Goal: Task Accomplishment & Management: Use online tool/utility

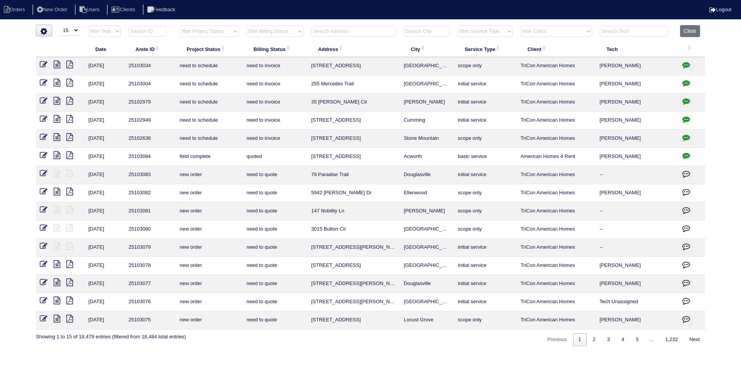
select select "15"
click at [387, 35] on input "text" at bounding box center [353, 31] width 85 height 11
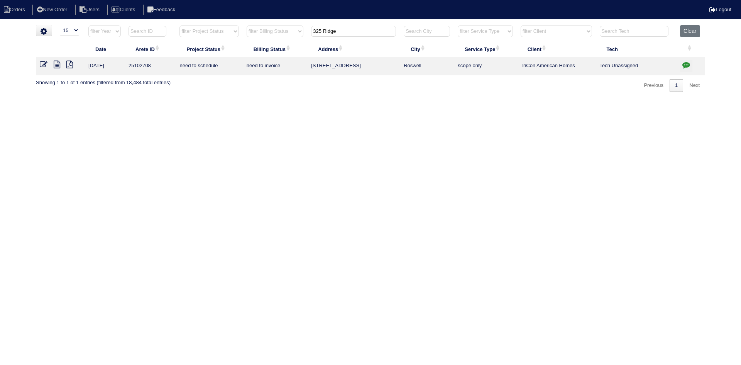
type input "325 Ridge"
click at [56, 66] on icon at bounding box center [57, 65] width 7 height 8
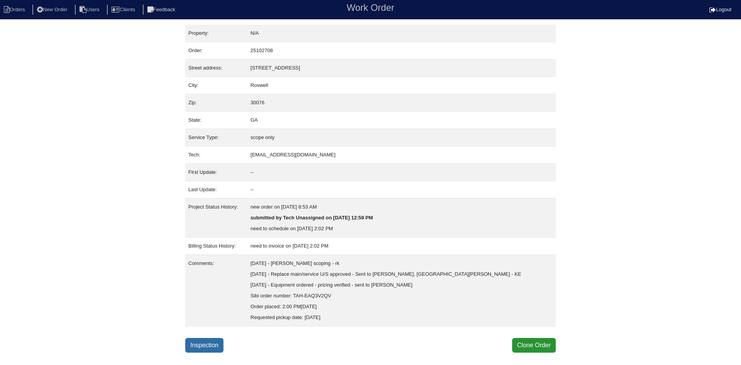
click at [223, 344] on link "Inspection" at bounding box center [204, 345] width 38 height 15
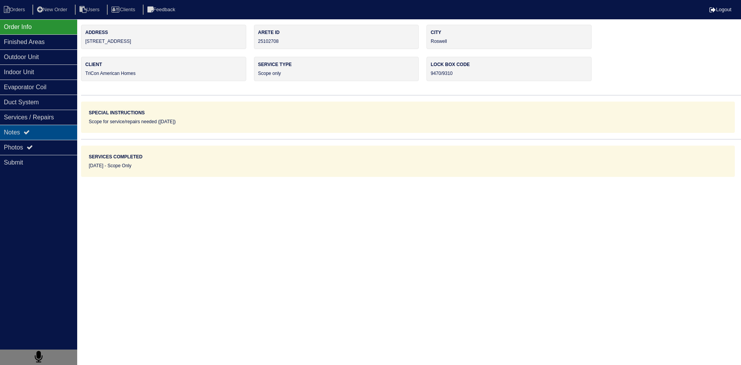
click at [38, 134] on div "Notes" at bounding box center [38, 132] width 77 height 15
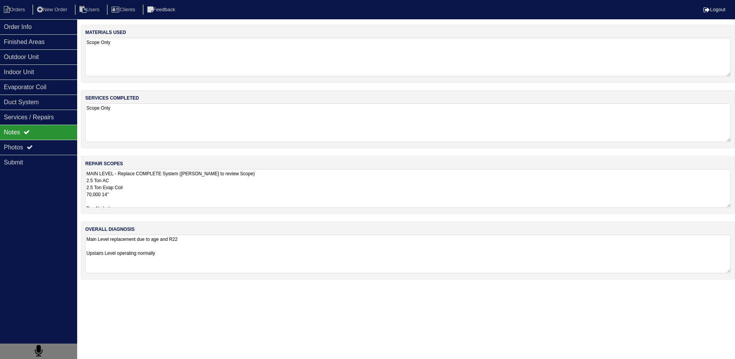
click at [150, 184] on textarea "MAIN LEVEL - Replace COMPLETE System (Payton to review Scope) 2.5 Ton AC 2.5 To…" at bounding box center [407, 188] width 645 height 39
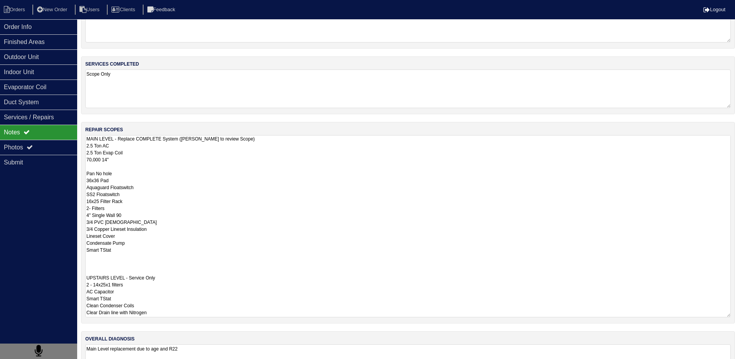
scroll to position [37, 0]
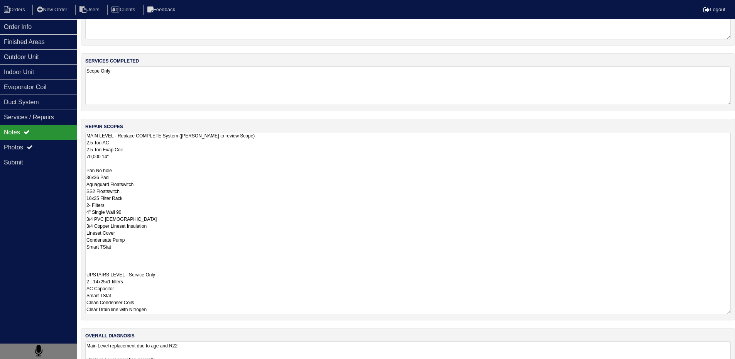
drag, startPoint x: 88, startPoint y: 172, endPoint x: 163, endPoint y: 349, distance: 192.5
click at [163, 349] on div "materials used Scope Only services completed Scope Only repair scopes MAIN LEVE…" at bounding box center [408, 191] width 654 height 406
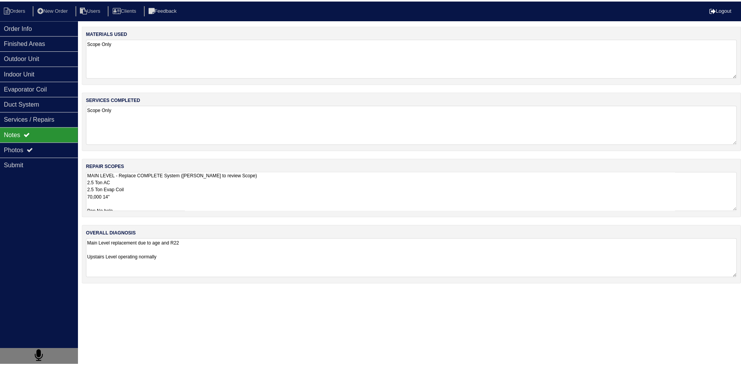
scroll to position [0, 0]
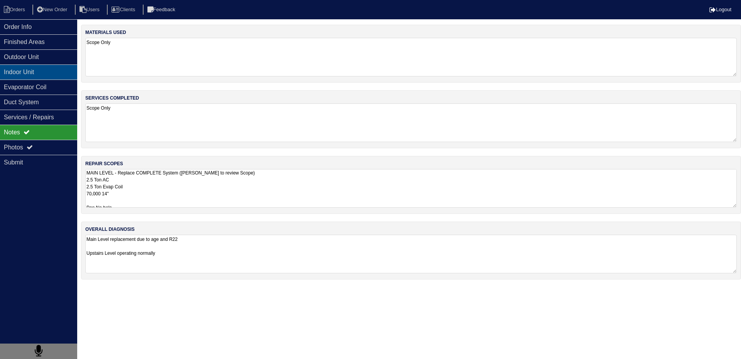
click at [19, 71] on div "Indoor Unit" at bounding box center [38, 71] width 77 height 15
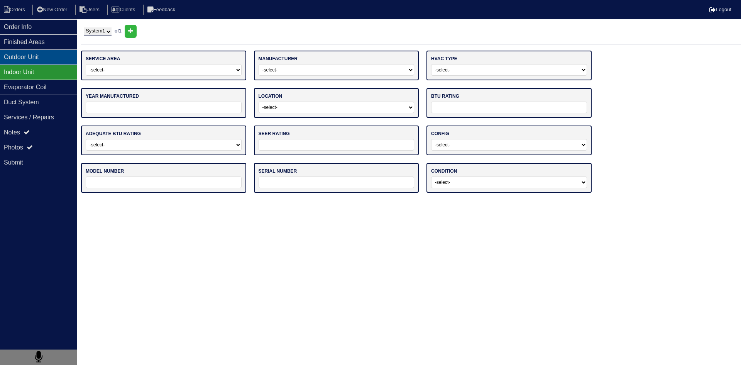
click at [29, 59] on div "Outdoor Unit" at bounding box center [38, 56] width 77 height 15
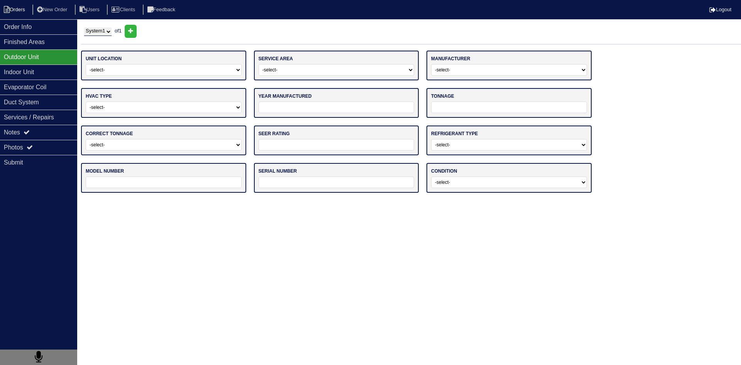
click at [29, 13] on li "Orders" at bounding box center [15, 10] width 31 height 10
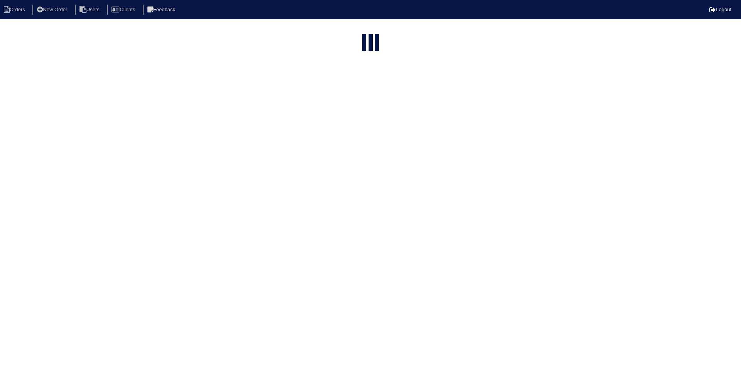
select select "15"
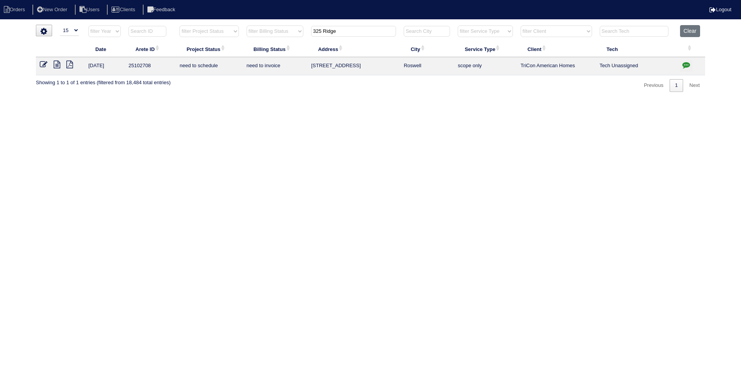
drag, startPoint x: 348, startPoint y: 34, endPoint x: 311, endPoint y: 31, distance: 37.2
click at [311, 31] on input "325 Ridge" at bounding box center [353, 31] width 85 height 11
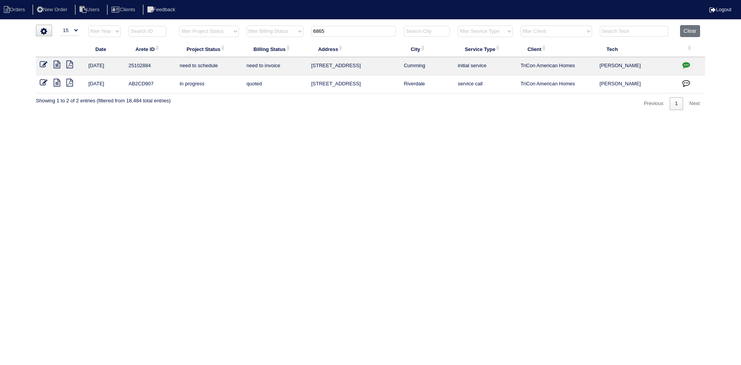
type input "6865"
click at [57, 64] on icon at bounding box center [57, 65] width 7 height 8
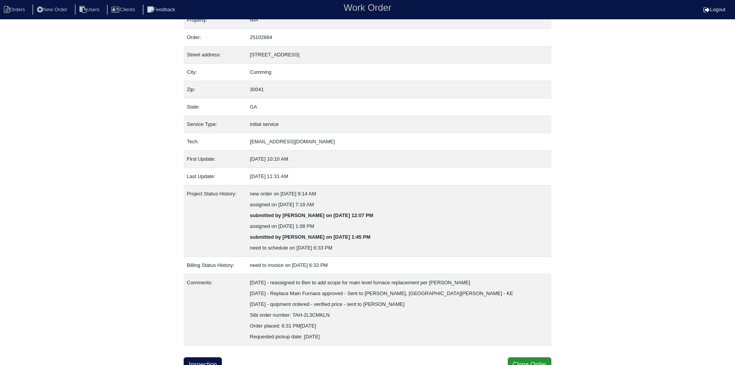
scroll to position [20, 0]
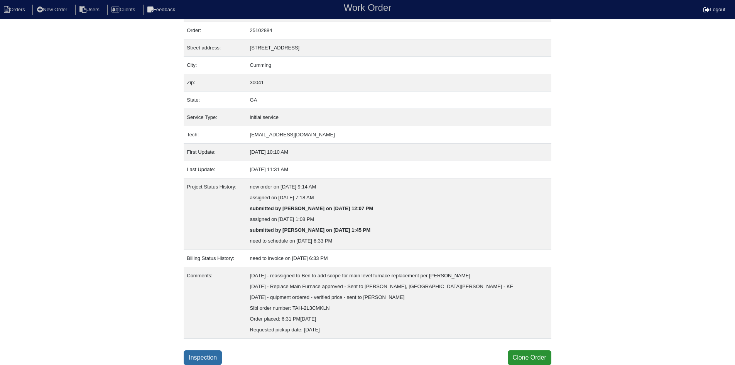
click at [214, 355] on link "Inspection" at bounding box center [203, 357] width 38 height 15
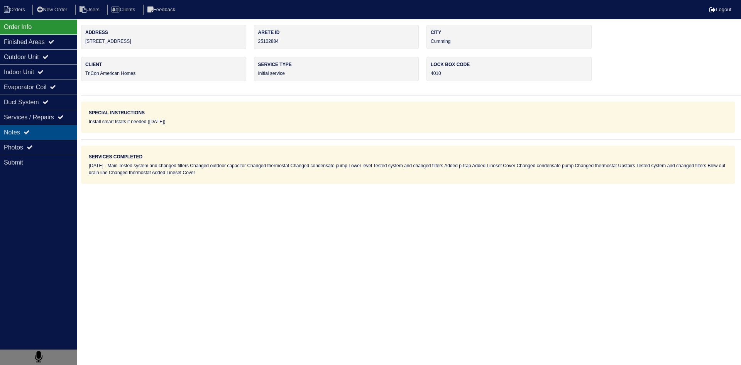
click at [39, 132] on div "Notes" at bounding box center [38, 132] width 77 height 15
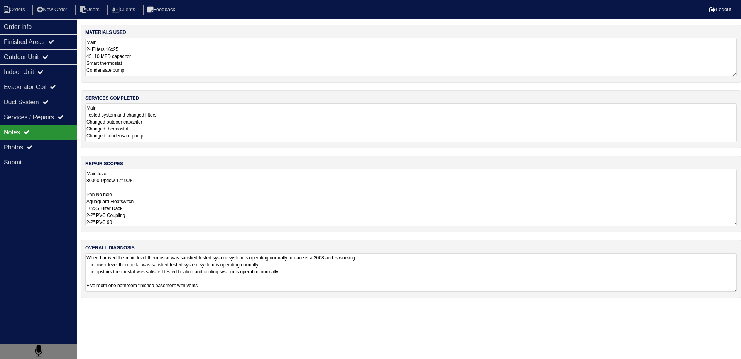
scroll to position [1, 0]
drag, startPoint x: 86, startPoint y: 174, endPoint x: 143, endPoint y: 229, distance: 78.3
click at [143, 229] on div "repair scopes Main level 80000 Upflow 17" 90% Pan No hole Aquaguard Floatswitch…" at bounding box center [411, 194] width 660 height 76
click at [206, 120] on textarea "Main Tested system and changed filters Changed outdoor capacitor Changed thermo…" at bounding box center [407, 122] width 645 height 39
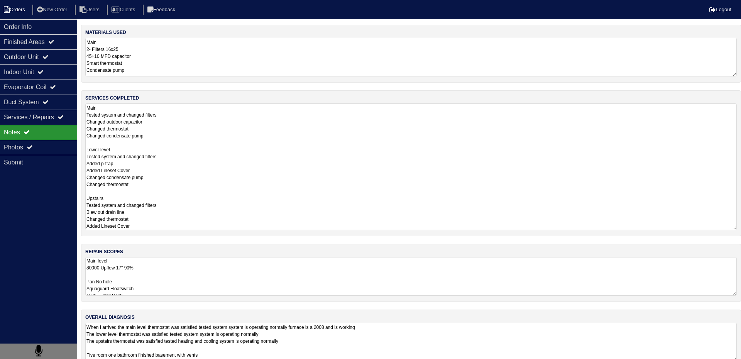
click at [25, 8] on li "Orders" at bounding box center [15, 10] width 31 height 10
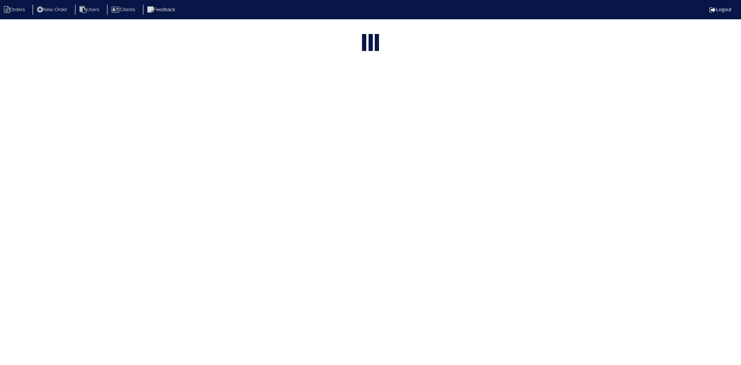
select select "15"
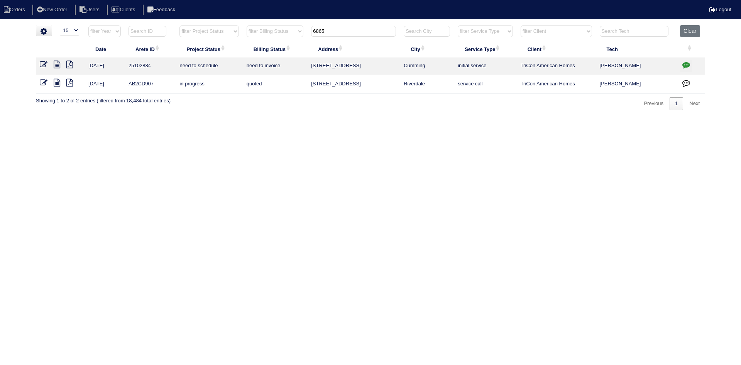
click at [340, 33] on input "6865" at bounding box center [353, 31] width 85 height 11
click at [340, 32] on input "6865" at bounding box center [353, 31] width 85 height 11
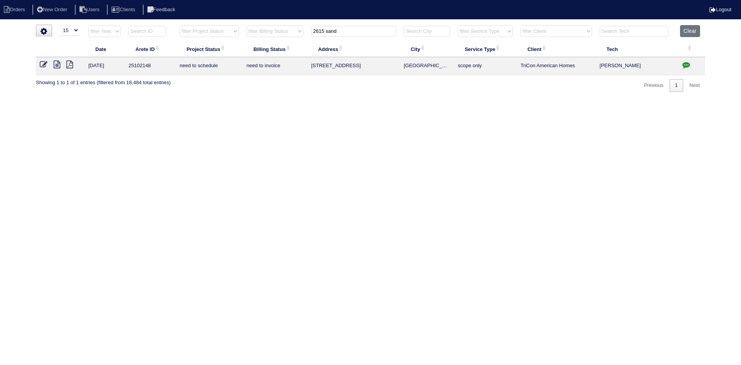
type input "2615 sand"
click at [57, 66] on icon at bounding box center [57, 65] width 7 height 8
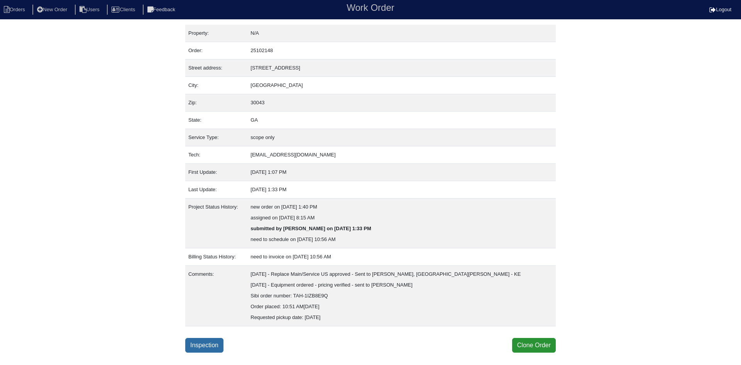
click at [195, 344] on link "Inspection" at bounding box center [204, 345] width 38 height 15
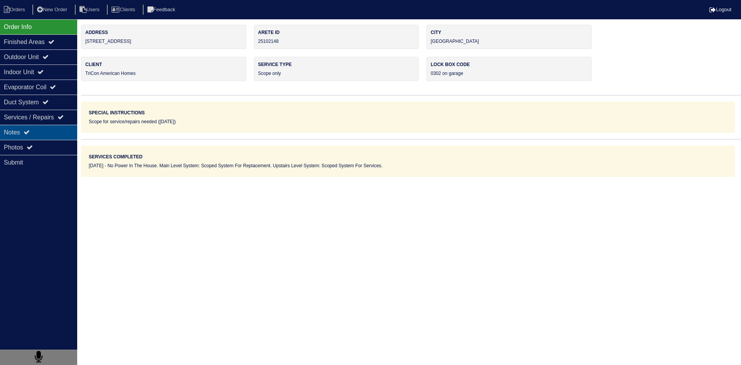
click at [58, 133] on div "Notes" at bounding box center [38, 132] width 77 height 15
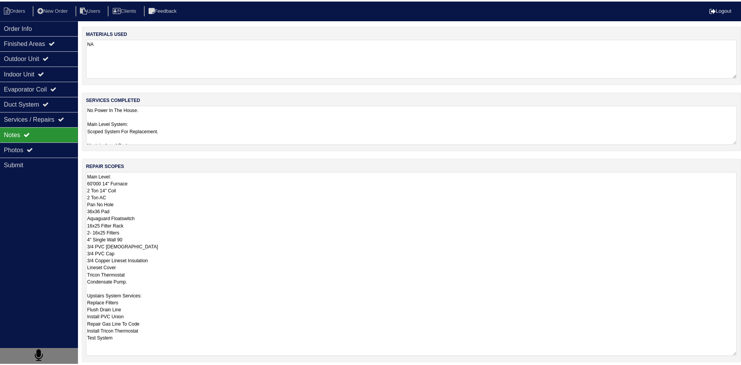
scroll to position [1, 0]
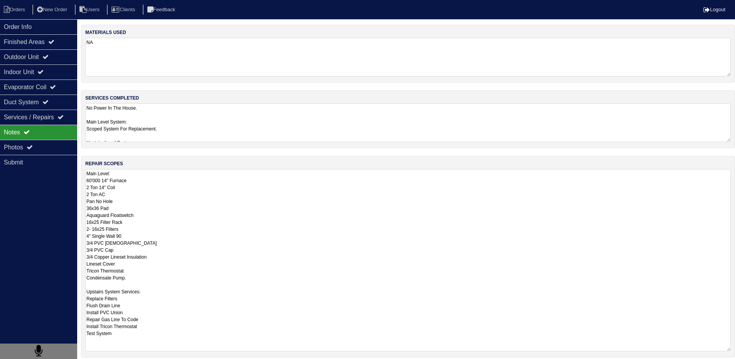
drag, startPoint x: 87, startPoint y: 175, endPoint x: 166, endPoint y: 346, distance: 188.8
click at [166, 346] on textarea "Main Level: 60'000 14" Furnace 2 Ton 14" Coil 2 Ton AC Pan No Hole 36x36 Pad Aq…" at bounding box center [407, 260] width 645 height 182
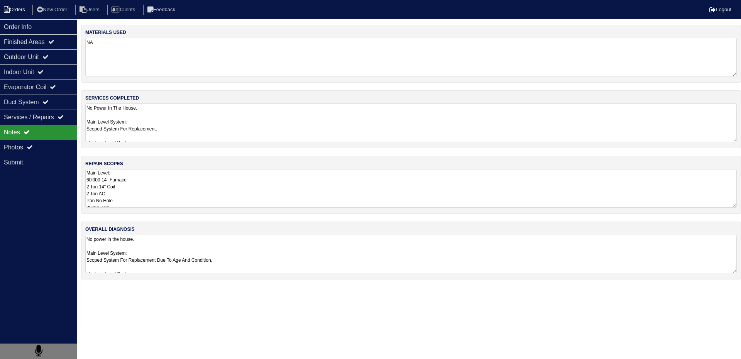
click at [27, 10] on li "Orders" at bounding box center [15, 10] width 31 height 10
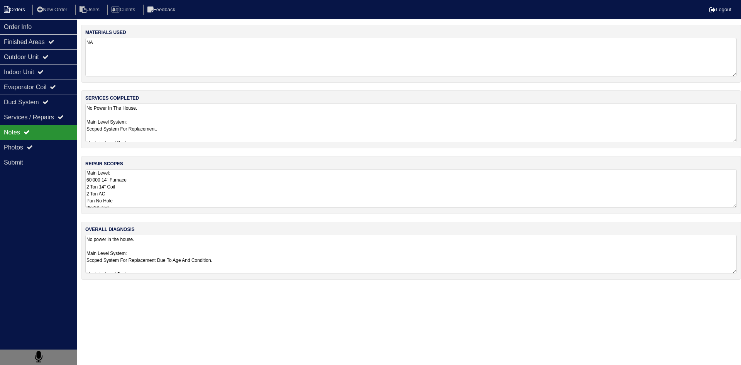
select select "15"
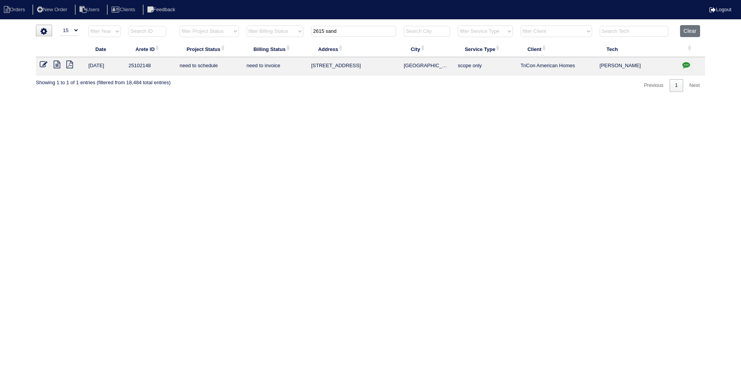
click at [342, 30] on input "2615 sand" at bounding box center [353, 31] width 85 height 11
type input "3321"
click at [56, 63] on icon at bounding box center [57, 65] width 7 height 8
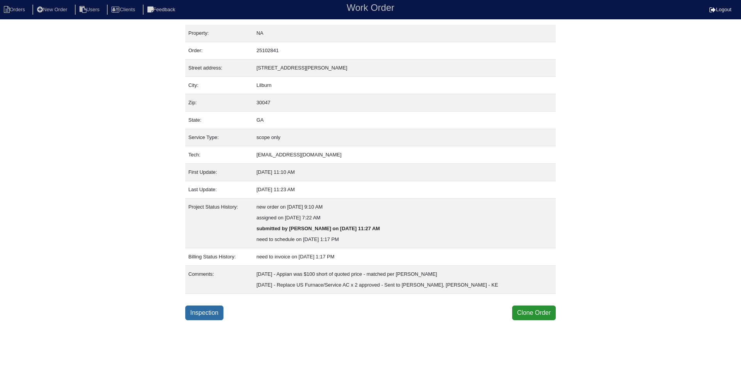
click at [213, 315] on link "Inspection" at bounding box center [204, 312] width 38 height 15
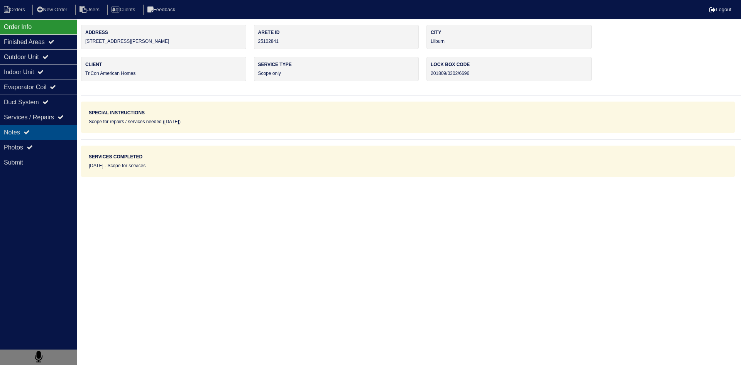
click at [51, 137] on div "Notes" at bounding box center [38, 132] width 77 height 15
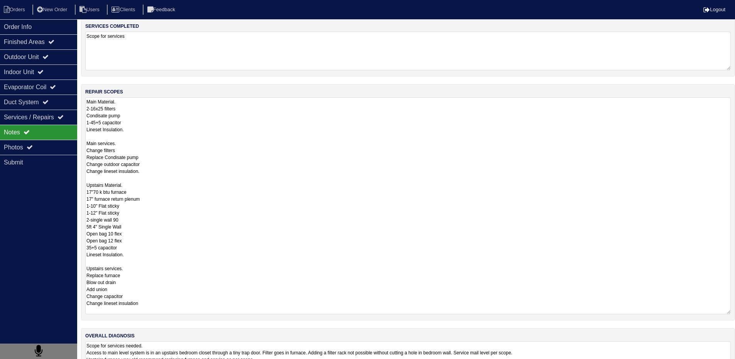
scroll to position [106, 0]
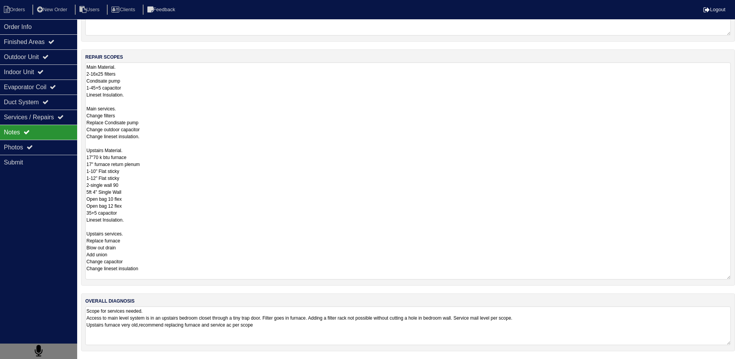
drag, startPoint x: 88, startPoint y: 174, endPoint x: 172, endPoint y: 272, distance: 128.5
click at [172, 272] on textarea "Main Material. 2-16x25 filters Condisate pump 1-45+5 capacitor Lineset Insulati…" at bounding box center [407, 170] width 645 height 217
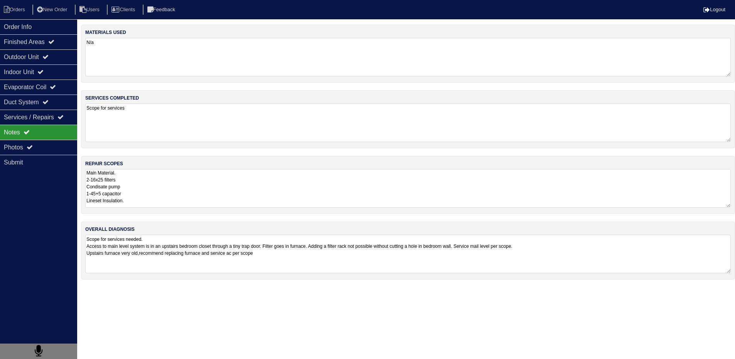
scroll to position [0, 0]
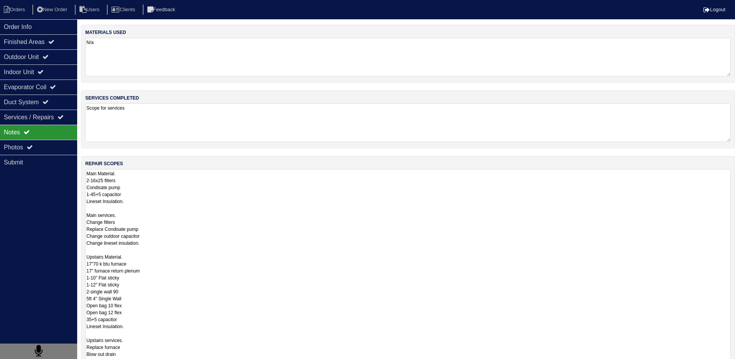
click at [192, 217] on textarea "Main Material. 2-16x25 filters Condisate pump 1-45+5 capacitor Lineset Insulati…" at bounding box center [407, 277] width 645 height 217
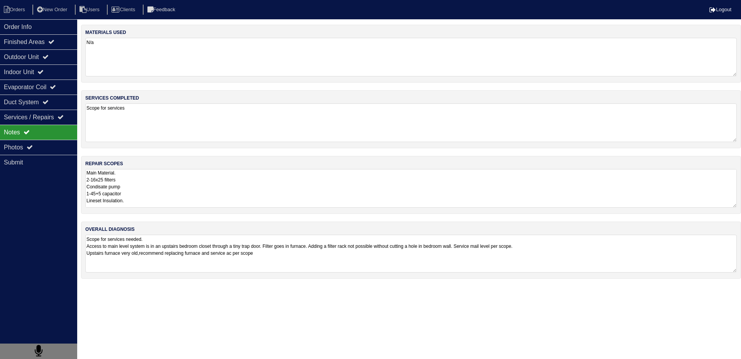
drag, startPoint x: 86, startPoint y: 319, endPoint x: 149, endPoint y: 314, distance: 62.4
click at [149, 286] on html "Orders New Order Users Clients Feedback Logout Orders New Order Users Clients M…" at bounding box center [370, 143] width 741 height 286
click at [168, 262] on textarea "Scope for services needed. Access to main level system is in an upstairs bedroo…" at bounding box center [410, 254] width 651 height 38
drag, startPoint x: 85, startPoint y: 247, endPoint x: 508, endPoint y: 248, distance: 422.4
click at [508, 248] on textarea "Scope for services needed. Access to main level system is in an upstairs bedroo…" at bounding box center [410, 254] width 651 height 38
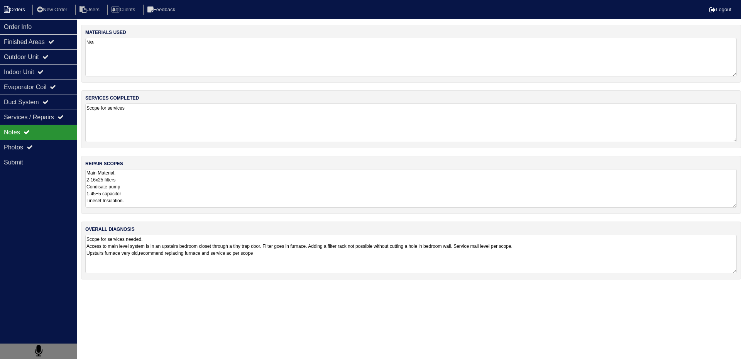
click at [25, 8] on li "Orders" at bounding box center [15, 10] width 31 height 10
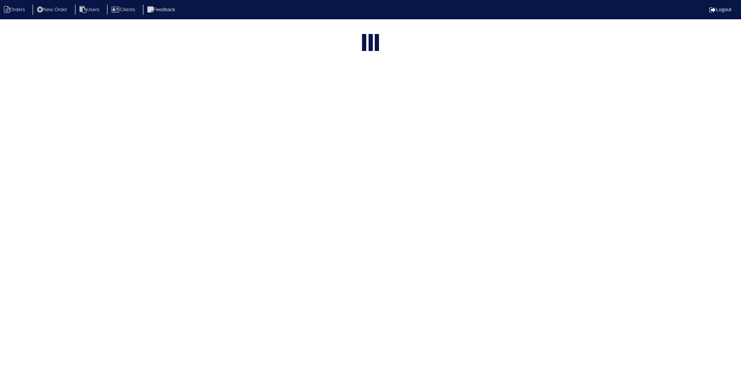
select select "15"
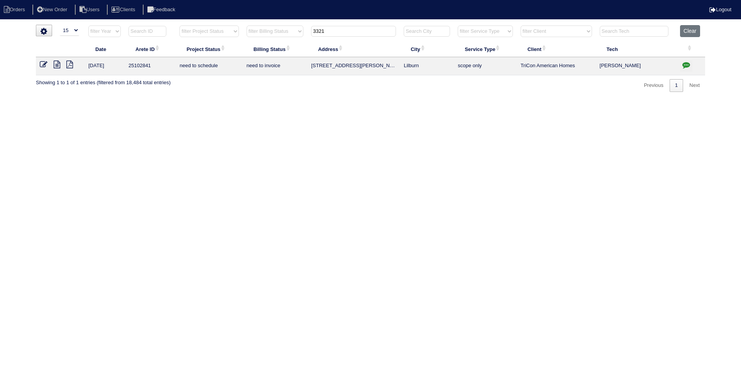
click at [368, 35] on input "3321" at bounding box center [353, 31] width 85 height 11
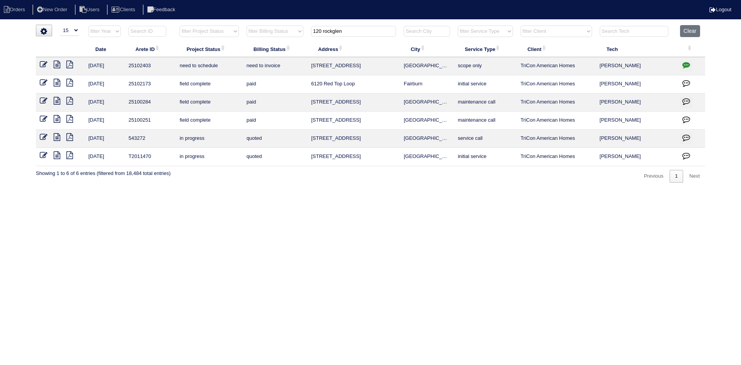
type input "120 rockglen"
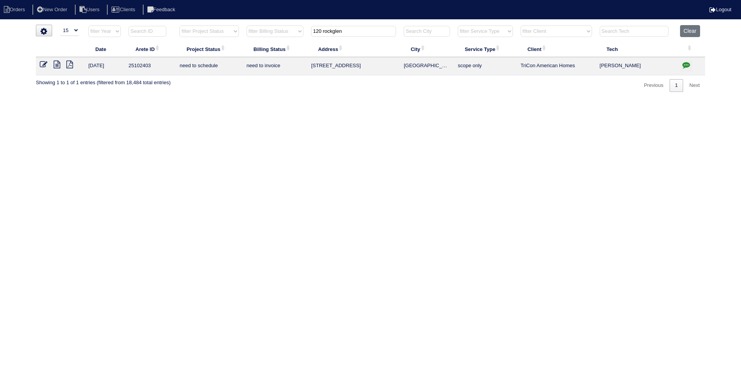
click at [60, 67] on icon at bounding box center [57, 65] width 7 height 8
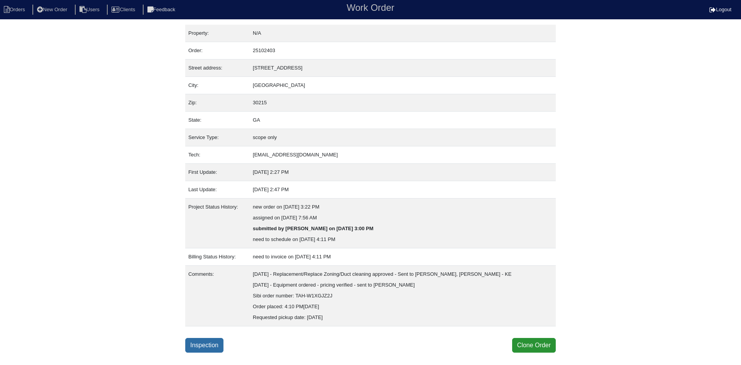
click at [200, 342] on link "Inspection" at bounding box center [204, 345] width 38 height 15
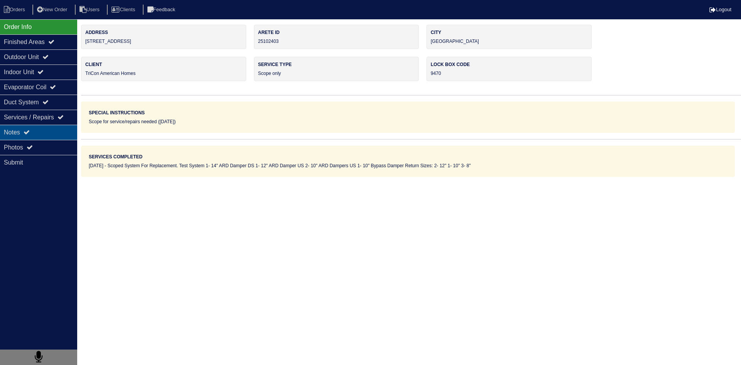
click at [42, 137] on div "Notes" at bounding box center [38, 132] width 77 height 15
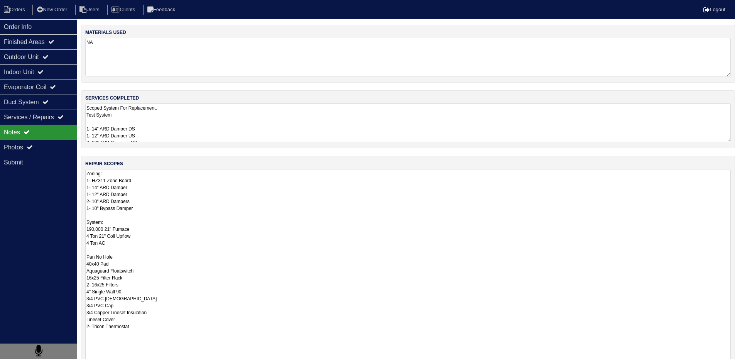
click at [150, 182] on textarea "Zoning: 1- HZ311 Zone Board 1- 14" ARD Damper 1- 12" ARD Damper 2- 10" ARD Damp…" at bounding box center [407, 274] width 645 height 210
click at [161, 125] on textarea "Scoped System For Replacement. Test System 1- 14" ARD Damper DS 1- 12" ARD Damp…" at bounding box center [410, 122] width 651 height 39
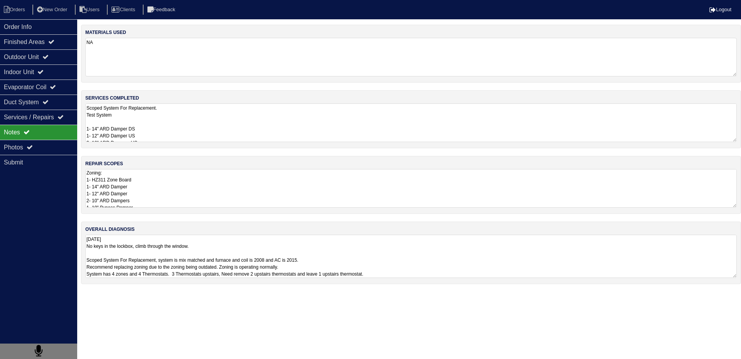
click at [202, 292] on html "Orders New Order Users Clients Feedback Logout Orders New Order Users Clients M…" at bounding box center [370, 146] width 741 height 292
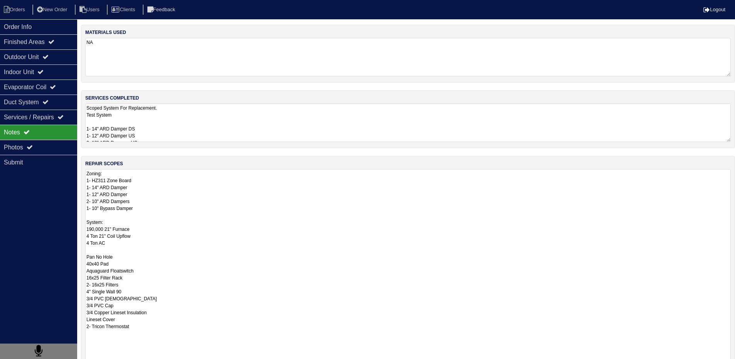
click at [151, 189] on textarea "Zoning: 1- HZ311 Zone Board 1- 14" ARD Damper 1- 12" ARD Damper 2- 10" ARD Damp…" at bounding box center [407, 274] width 645 height 210
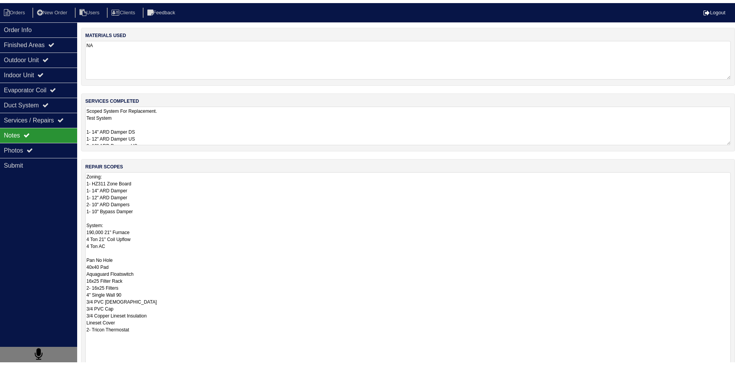
scroll to position [0, 0]
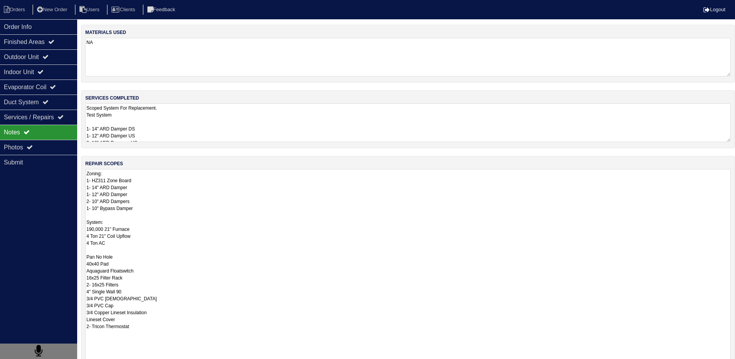
drag, startPoint x: 93, startPoint y: 173, endPoint x: 154, endPoint y: 333, distance: 171.3
click at [154, 333] on textarea "Zoning: 1- HZ311 Zone Board 1- 14" ARD Damper 1- 12" ARD Damper 2- 10" ARD Damp…" at bounding box center [407, 274] width 645 height 210
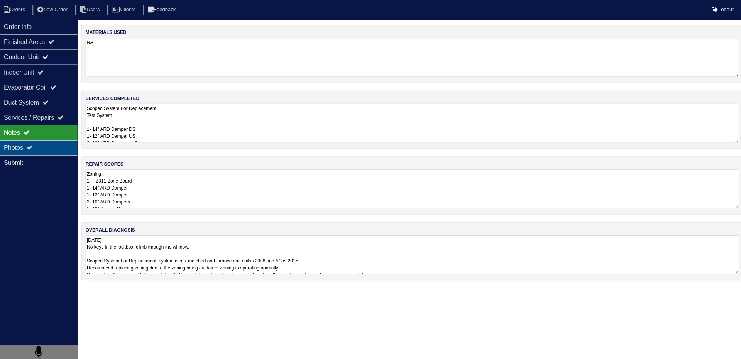
click at [42, 148] on div "Photos" at bounding box center [38, 147] width 77 height 15
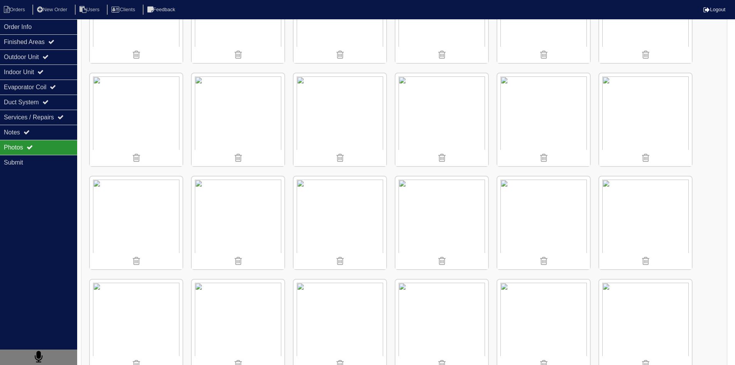
scroll to position [606, 0]
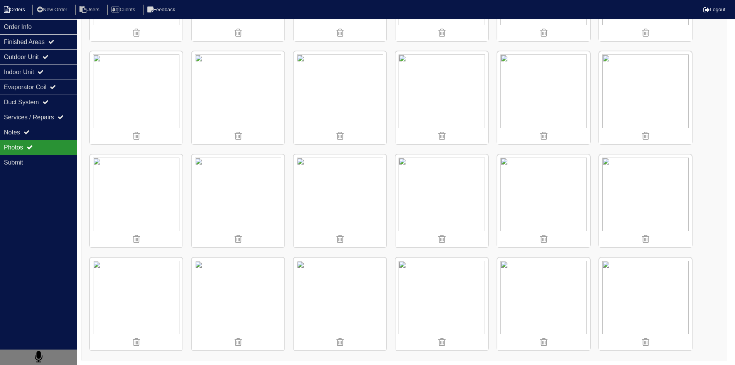
click at [18, 12] on li "Orders" at bounding box center [15, 10] width 31 height 10
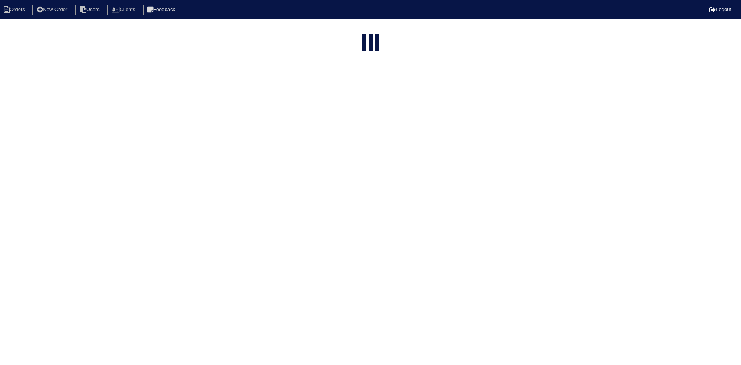
select select "15"
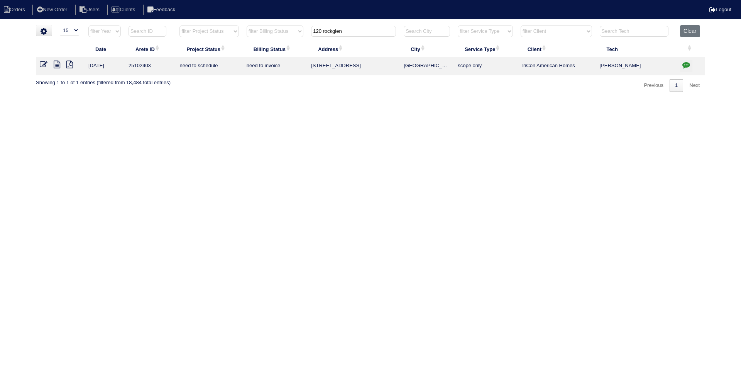
drag, startPoint x: 359, startPoint y: 32, endPoint x: 292, endPoint y: 29, distance: 67.6
click at [295, 30] on tr "filter Year -- Any Year -- 2025 2024 2023 2022 2021 2020 2019 filter Project St…" at bounding box center [370, 33] width 669 height 16
type input "246 clair"
click at [58, 65] on icon at bounding box center [57, 65] width 7 height 8
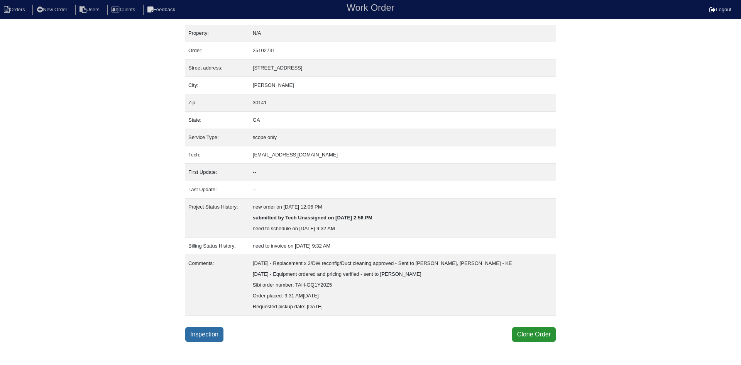
click at [191, 336] on link "Inspection" at bounding box center [204, 334] width 38 height 15
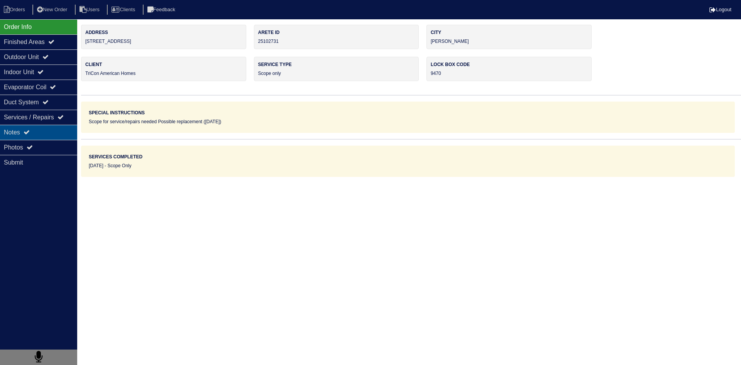
click at [49, 132] on div "Notes" at bounding box center [38, 132] width 77 height 15
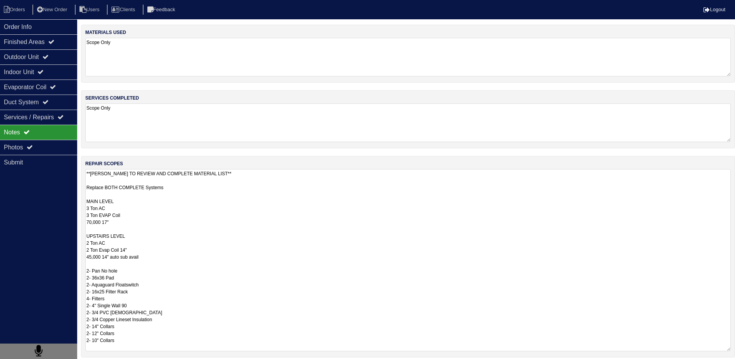
click at [123, 185] on textarea "**[PERSON_NAME] TO REVIEW AND COMPLETE MATERIAL LIST** Replace BOTH COMPLETE Sy…" at bounding box center [407, 260] width 645 height 182
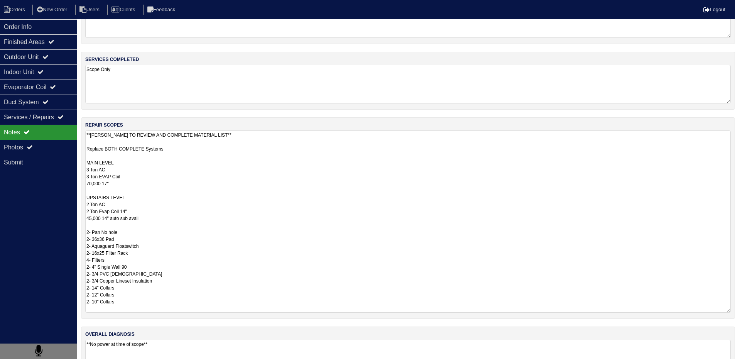
drag, startPoint x: 86, startPoint y: 187, endPoint x: 166, endPoint y: 350, distance: 181.7
click at [166, 354] on div "materials used Scope Only services completed Scope Only repair scopes **PAYTON …" at bounding box center [408, 189] width 654 height 406
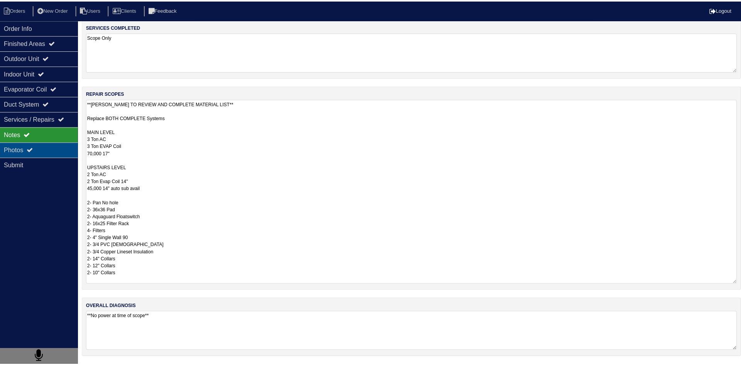
scroll to position [0, 0]
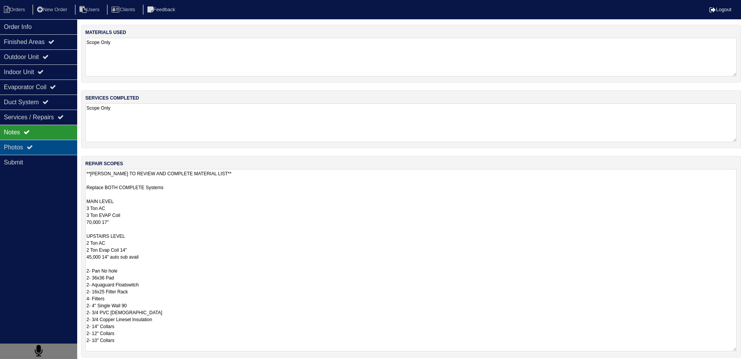
click at [41, 148] on div "Photos" at bounding box center [38, 147] width 77 height 15
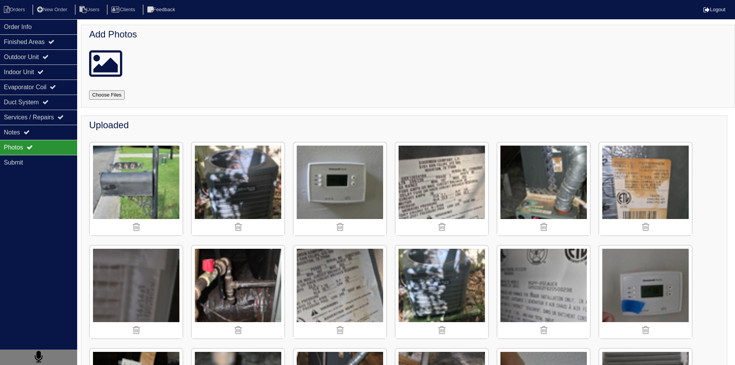
click at [282, 211] on img at bounding box center [238, 188] width 93 height 93
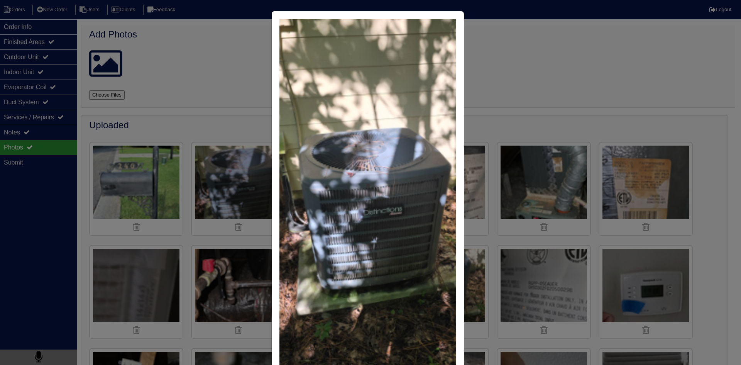
click at [533, 103] on div "close" at bounding box center [370, 182] width 741 height 365
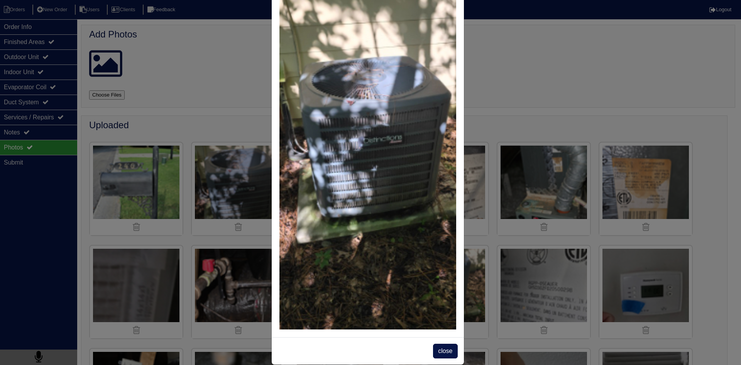
scroll to position [83, 0]
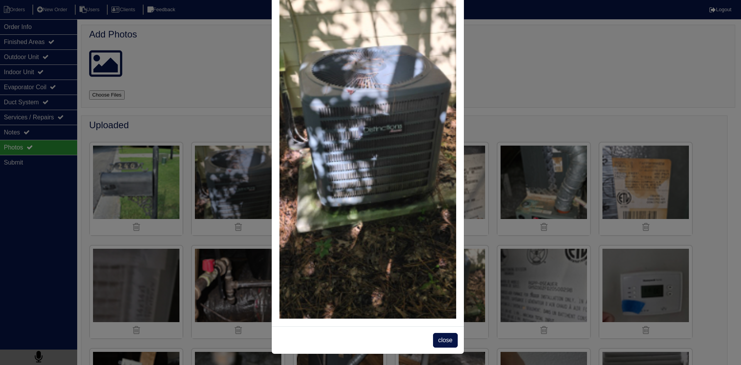
drag, startPoint x: 444, startPoint y: 344, endPoint x: 446, endPoint y: 336, distance: 8.2
click at [444, 343] on span "close" at bounding box center [445, 340] width 24 height 15
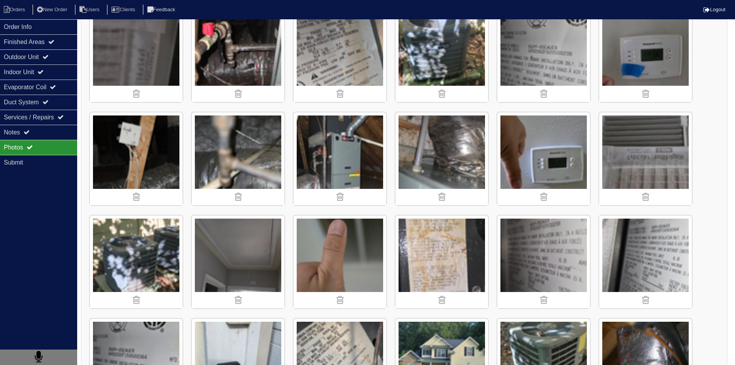
scroll to position [231, 0]
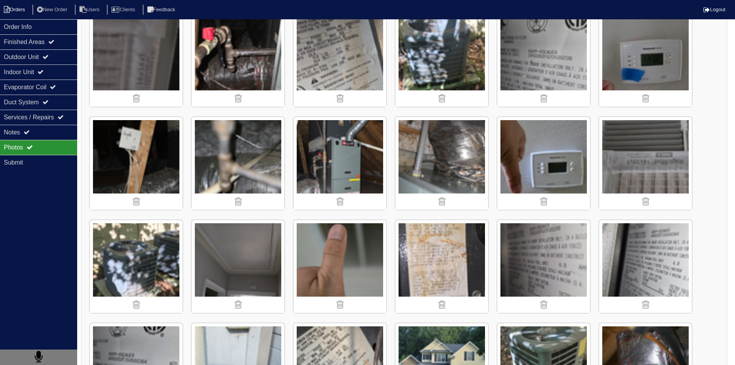
click at [29, 5] on li "Orders" at bounding box center [15, 10] width 31 height 10
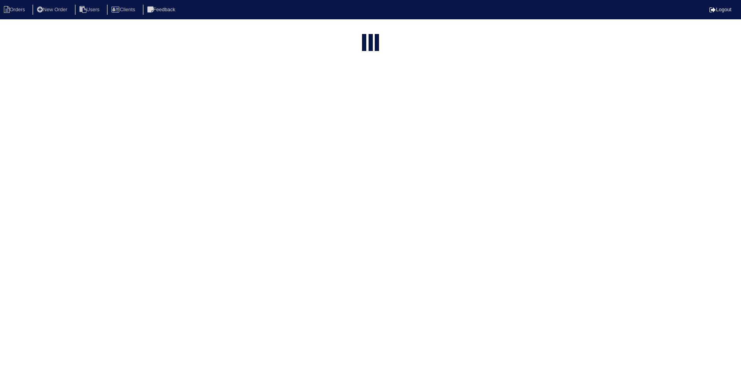
select select "15"
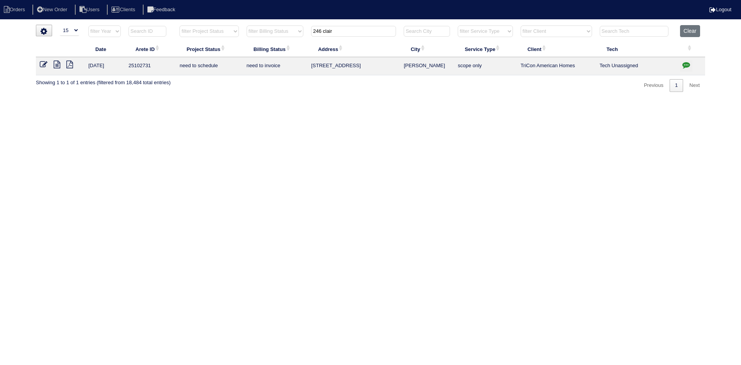
drag, startPoint x: 357, startPoint y: 34, endPoint x: 292, endPoint y: 29, distance: 65.0
click at [294, 29] on tr "filter Year -- Any Year -- 2025 2024 2023 2022 2021 2020 2019 filter Project St…" at bounding box center [370, 33] width 669 height 16
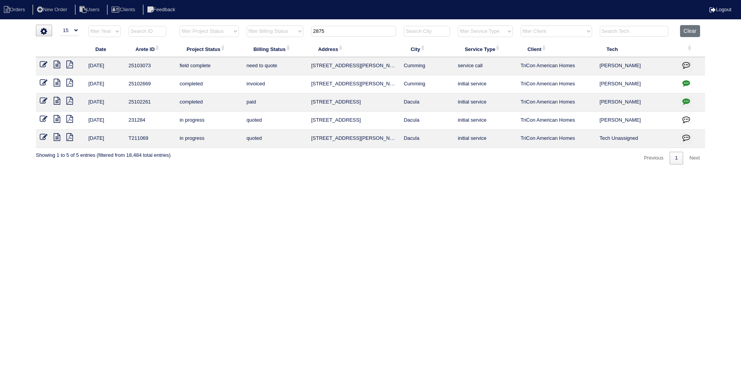
type input "2875"
click at [59, 64] on icon at bounding box center [57, 65] width 7 height 8
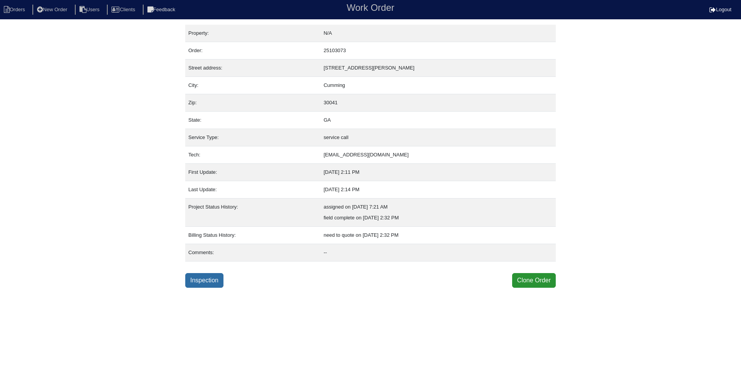
click at [208, 281] on link "Inspection" at bounding box center [204, 280] width 38 height 15
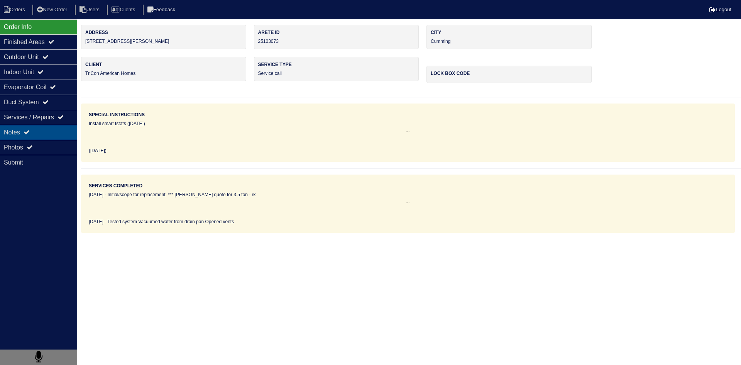
click at [47, 135] on div "Notes" at bounding box center [38, 132] width 77 height 15
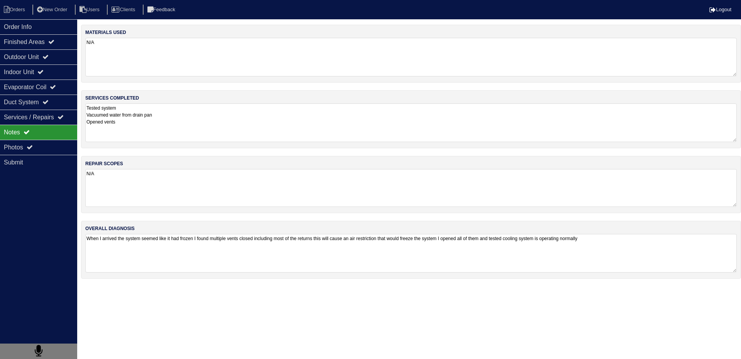
click at [155, 193] on textarea "N/A" at bounding box center [410, 188] width 651 height 38
click at [157, 132] on textarea "Tested system Vacuumed water from drain pan Opened vents" at bounding box center [410, 122] width 651 height 39
